Goal: Task Accomplishment & Management: Use online tool/utility

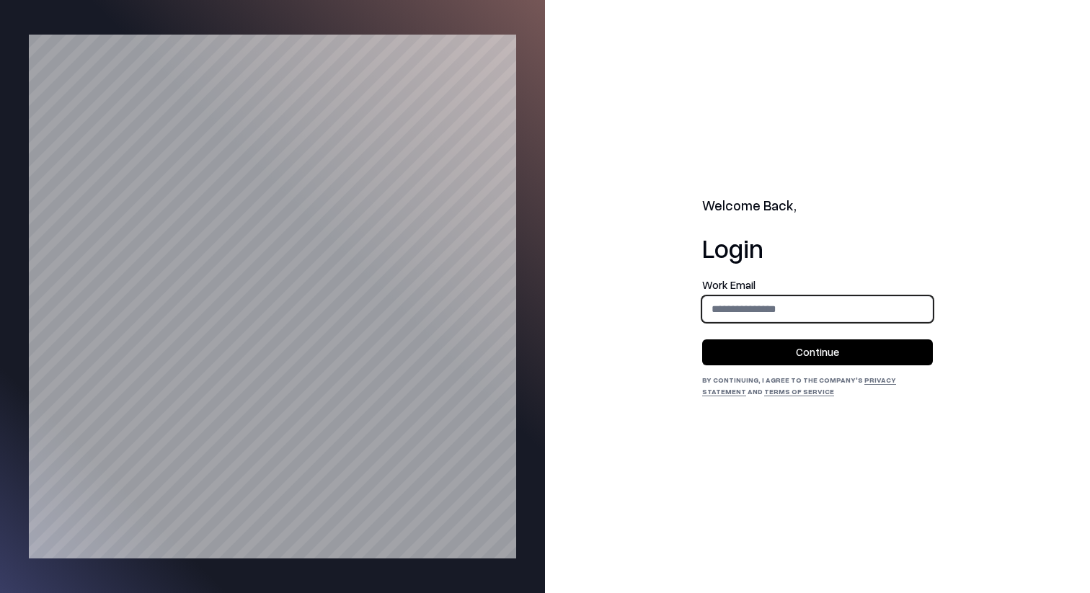
click at [810, 314] on input "email" at bounding box center [817, 309] width 229 height 27
type input "**********"
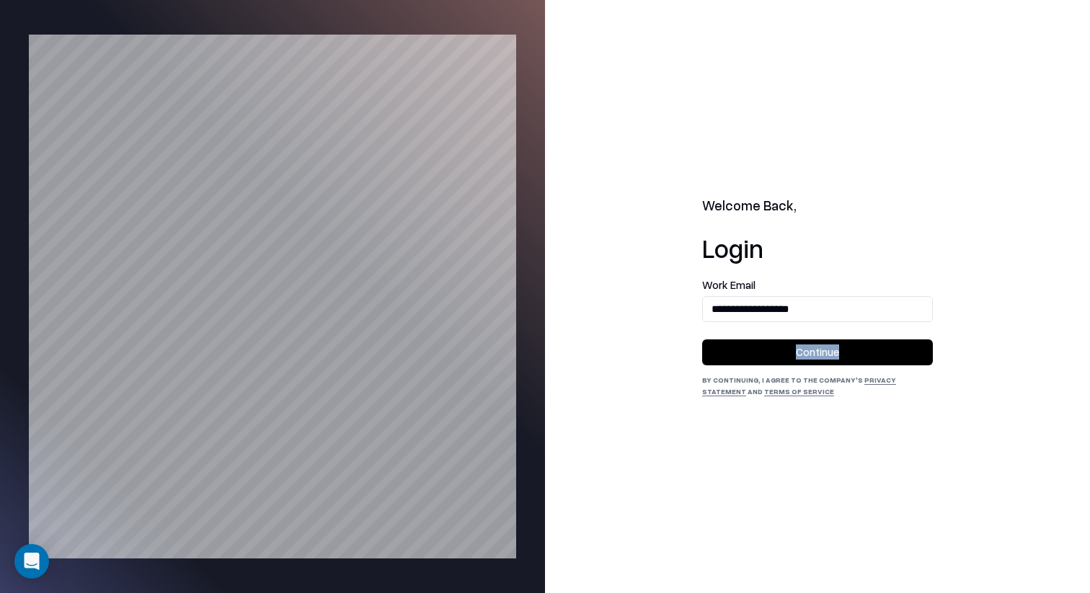
click at [816, 337] on form "**********" at bounding box center [817, 323] width 231 height 86
click at [816, 346] on button "Continue" at bounding box center [817, 353] width 231 height 26
